Goal: Find specific page/section: Find specific page/section

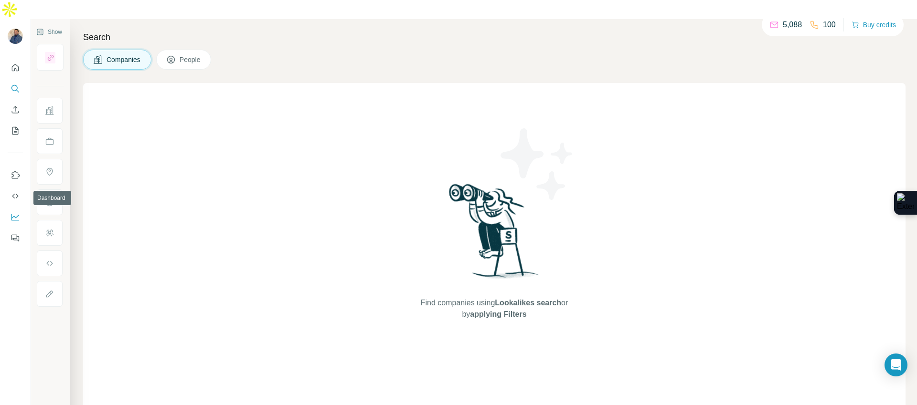
click at [14, 213] on icon "Dashboard" at bounding box center [16, 218] width 10 height 10
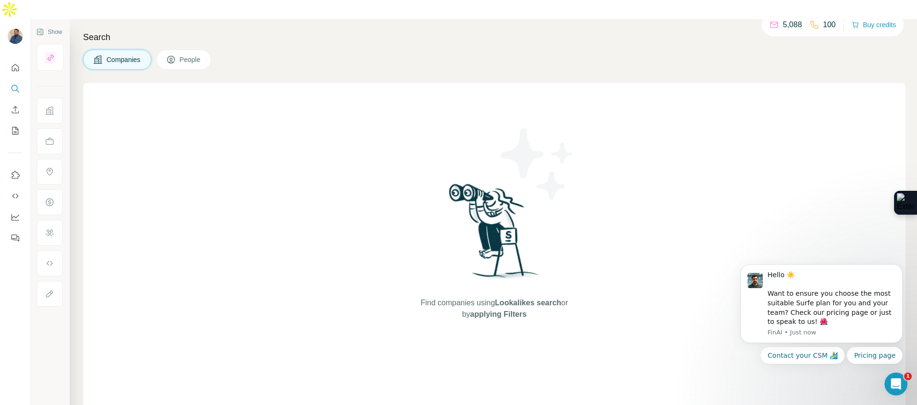
click at [784, 26] on p "5,088" at bounding box center [792, 24] width 19 height 11
click at [811, 26] on icon at bounding box center [815, 25] width 10 height 10
click at [862, 24] on button "Buy credits" at bounding box center [874, 24] width 44 height 13
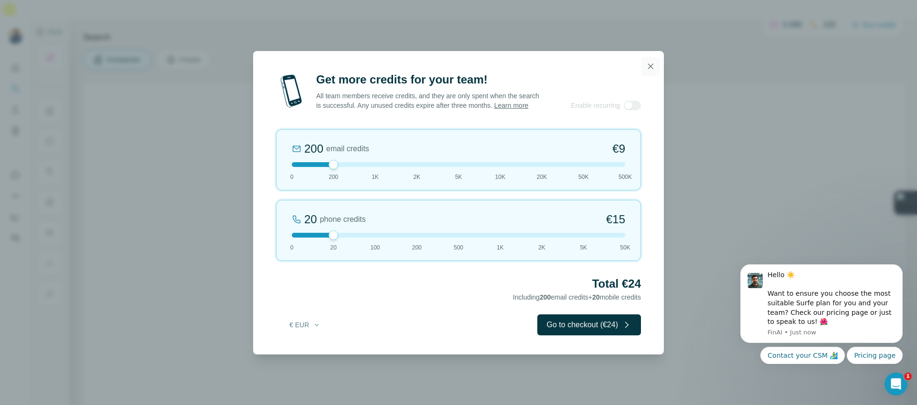
click at [647, 62] on icon "button" at bounding box center [651, 67] width 10 height 10
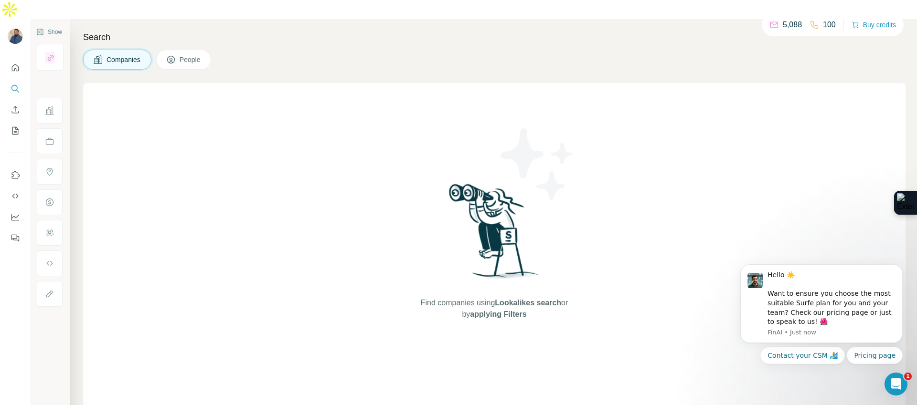
click at [770, 26] on icon at bounding box center [774, 25] width 10 height 10
click at [194, 55] on span "People" at bounding box center [191, 60] width 22 height 10
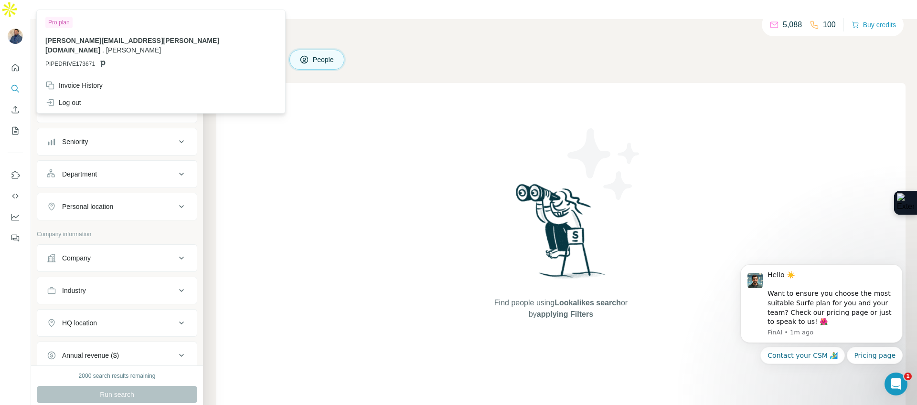
click at [13, 29] on img at bounding box center [15, 36] width 15 height 15
click at [16, 213] on icon "Dashboard" at bounding box center [16, 218] width 10 height 10
